Goal: Navigation & Orientation: Find specific page/section

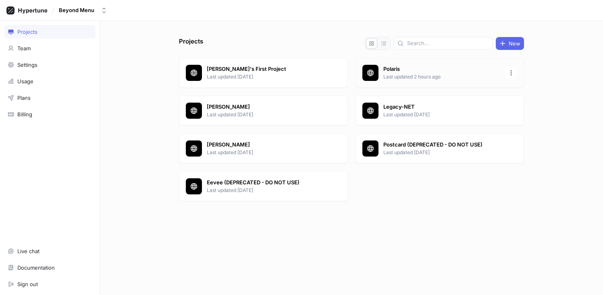
click at [451, 71] on p "Polaris" at bounding box center [441, 69] width 117 height 8
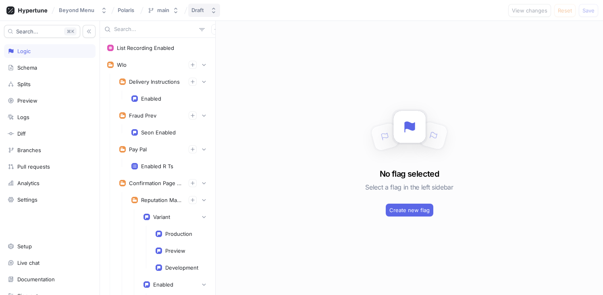
click at [197, 12] on div "Draft" at bounding box center [197, 10] width 12 height 7
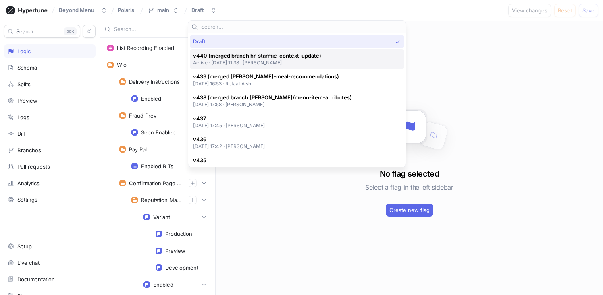
click at [235, 55] on span "v440 (merged branch hr-starmie-context-update)" at bounding box center [257, 55] width 128 height 7
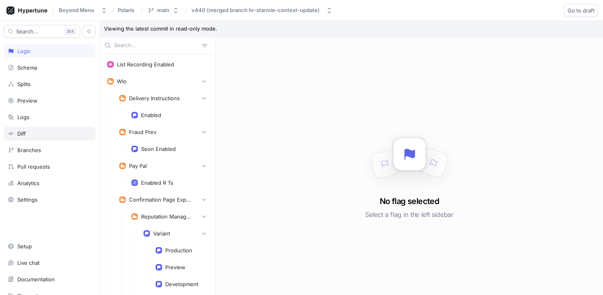
click at [33, 134] on div "Diff" at bounding box center [50, 134] width 84 height 6
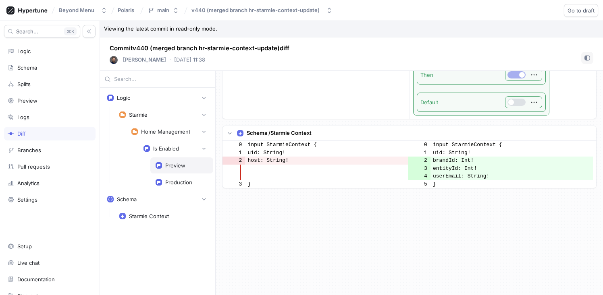
scroll to position [301, 0]
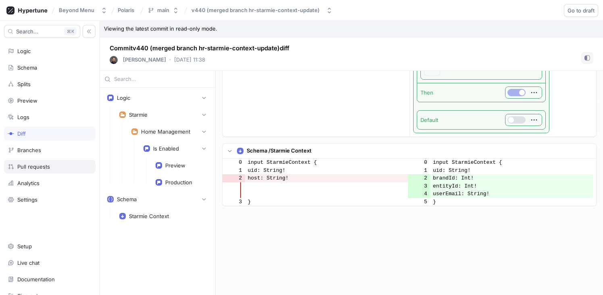
click at [44, 167] on div "Pull requests" at bounding box center [33, 167] width 33 height 6
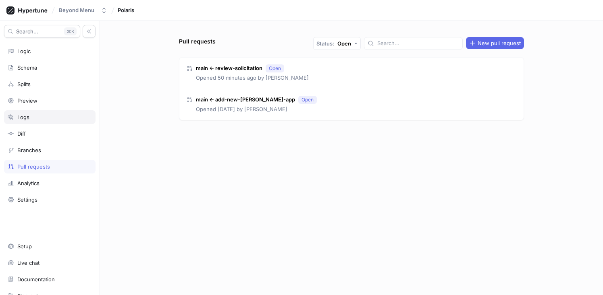
click at [25, 116] on div "Logs" at bounding box center [23, 117] width 12 height 6
